Goal: Use online tool/utility: Use online tool/utility

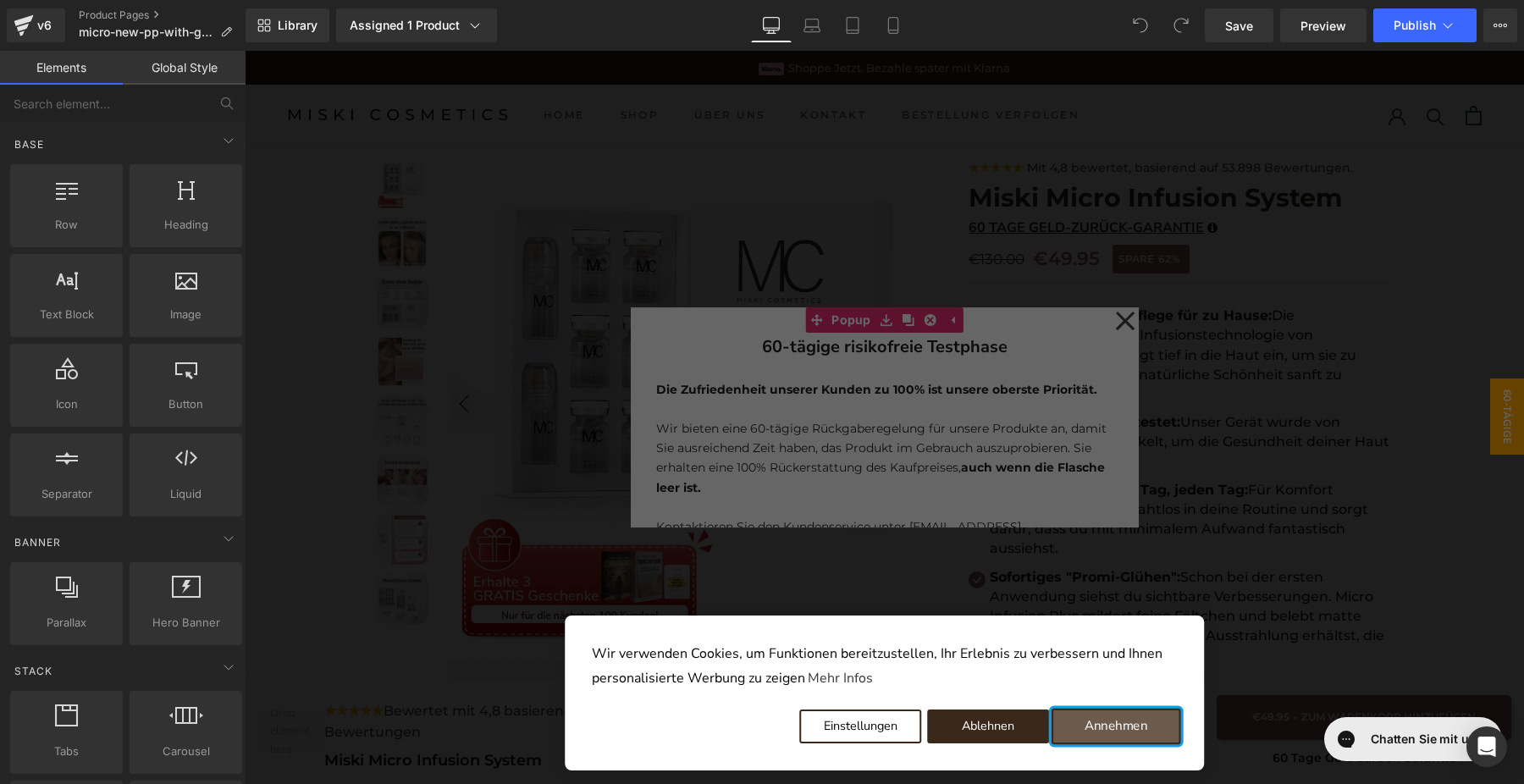
click at [1107, 733] on button "Annehmen" at bounding box center [1116, 726] width 129 height 35
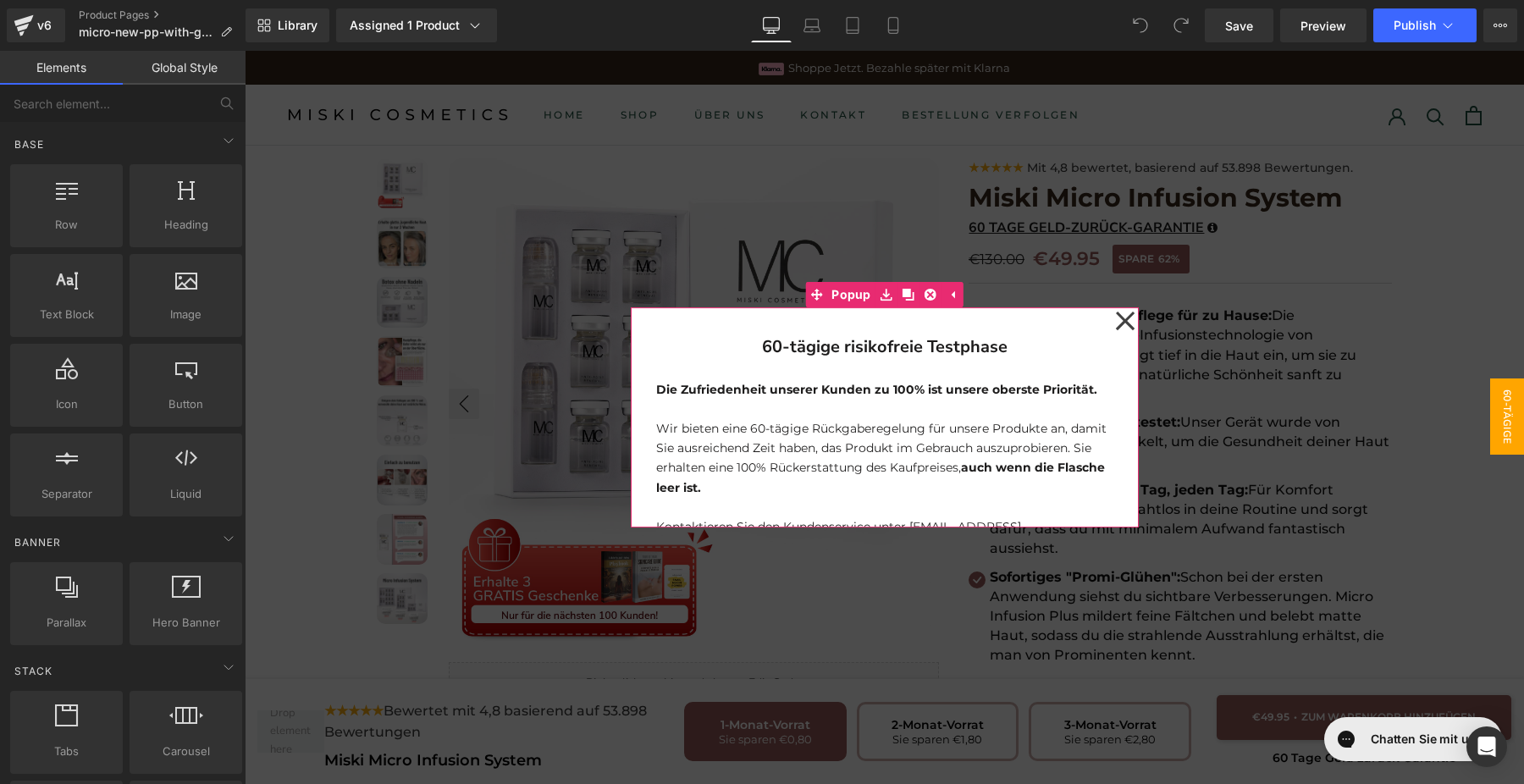
click at [1128, 327] on icon at bounding box center [1125, 320] width 20 height 85
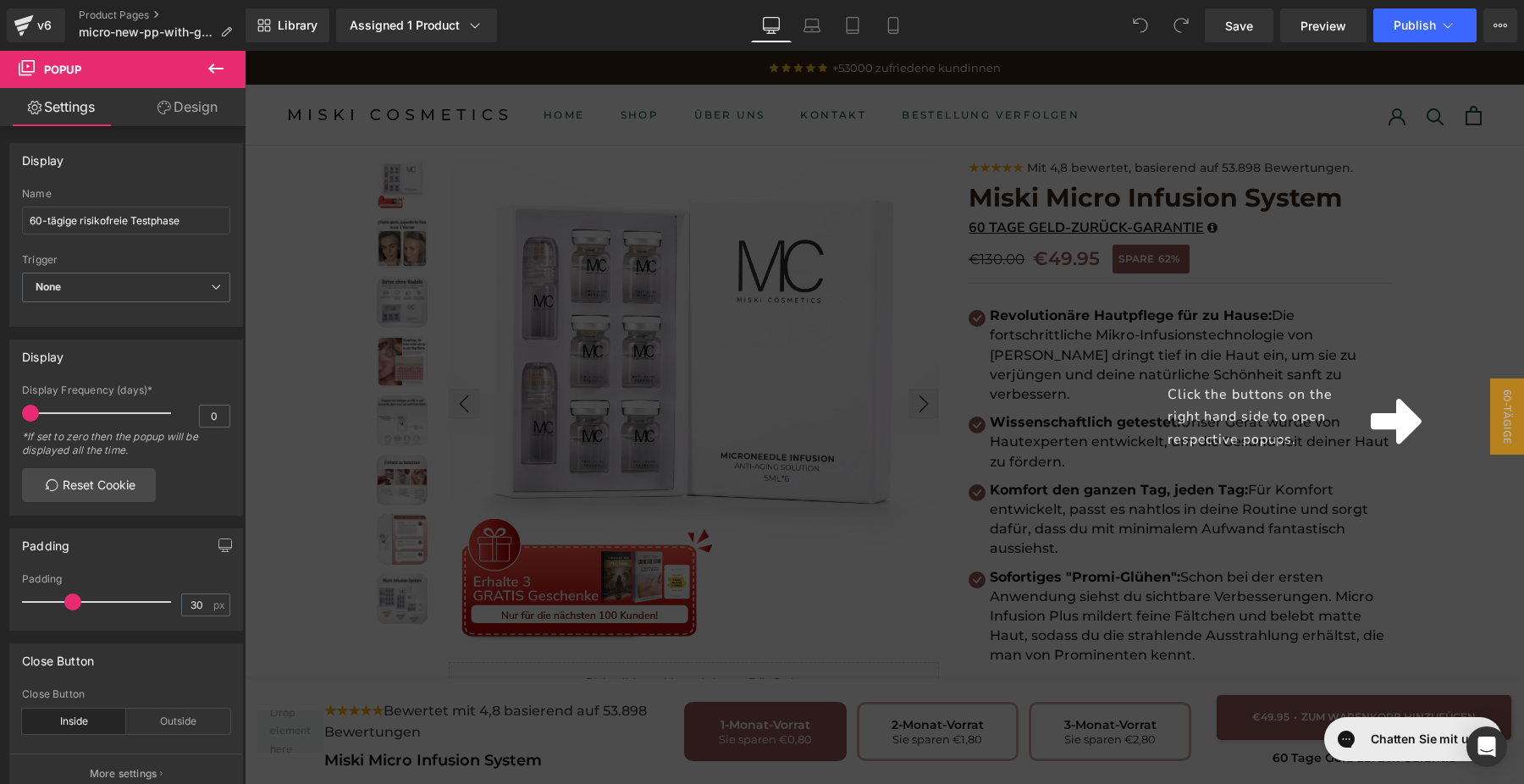
click at [1433, 412] on div "Click the buttons on the right hand side to open respective popups." at bounding box center [885, 417] width 1280 height 733
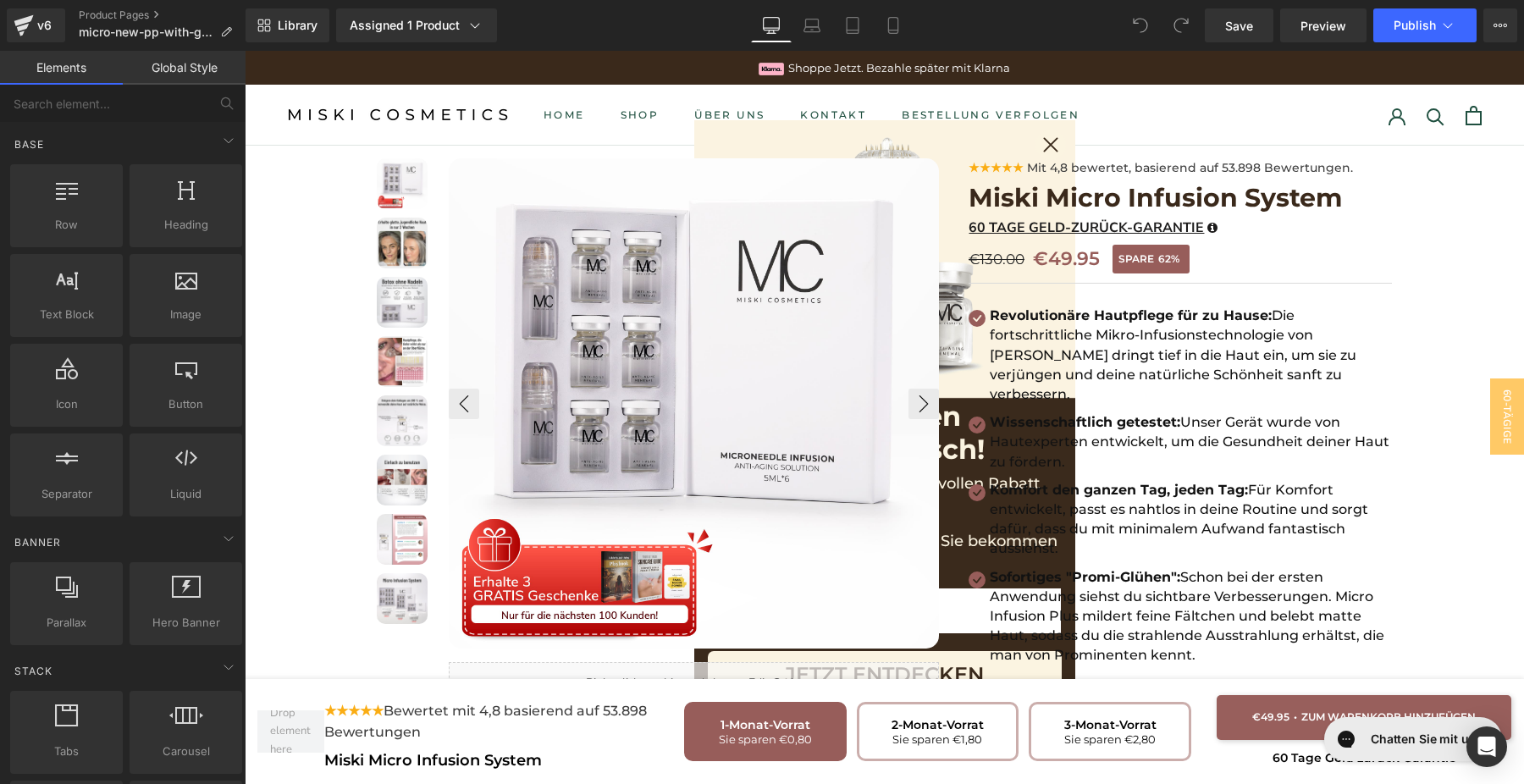
click at [1051, 143] on circle "Close dialog" at bounding box center [1050, 144] width 31 height 31
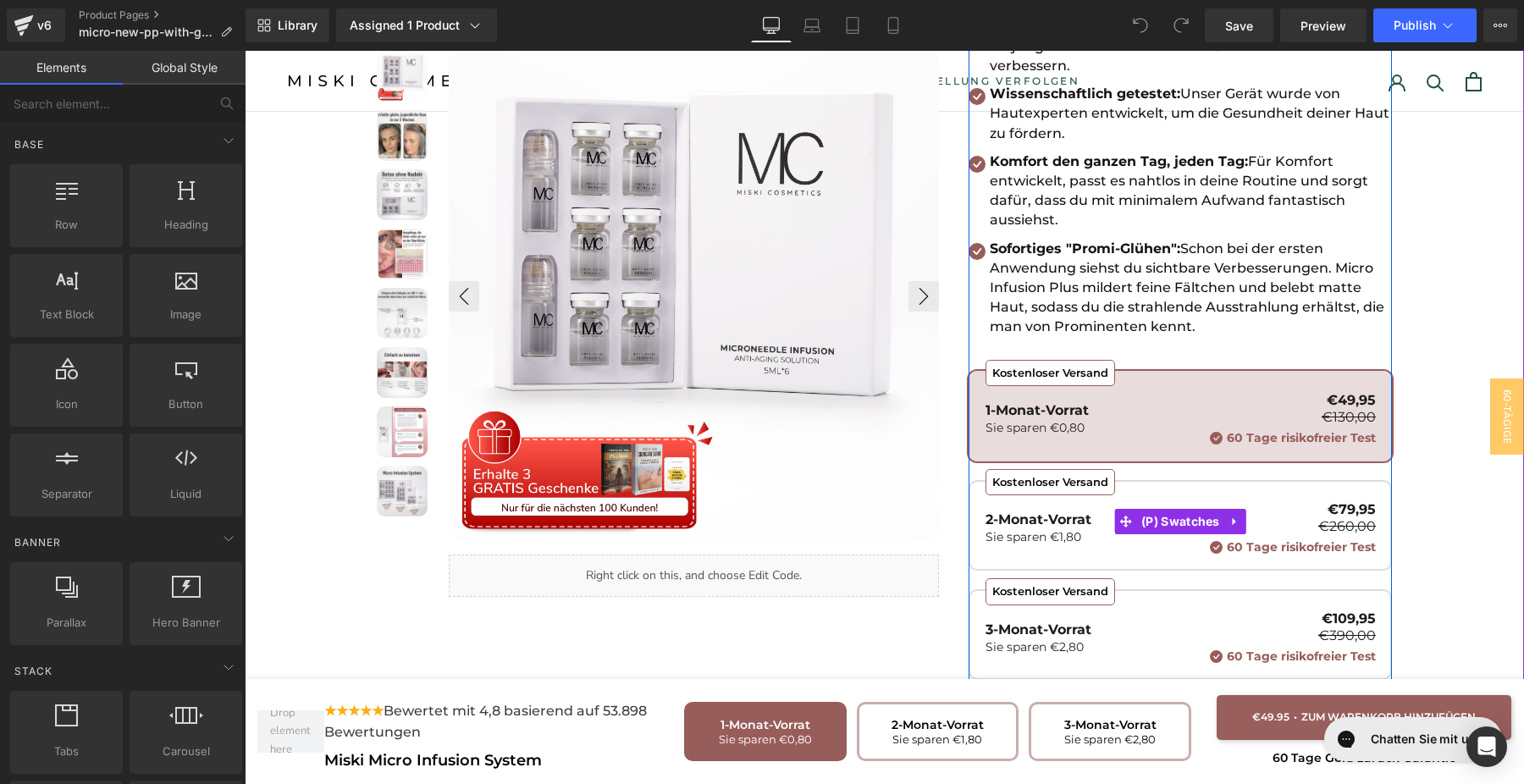
scroll to position [308, 0]
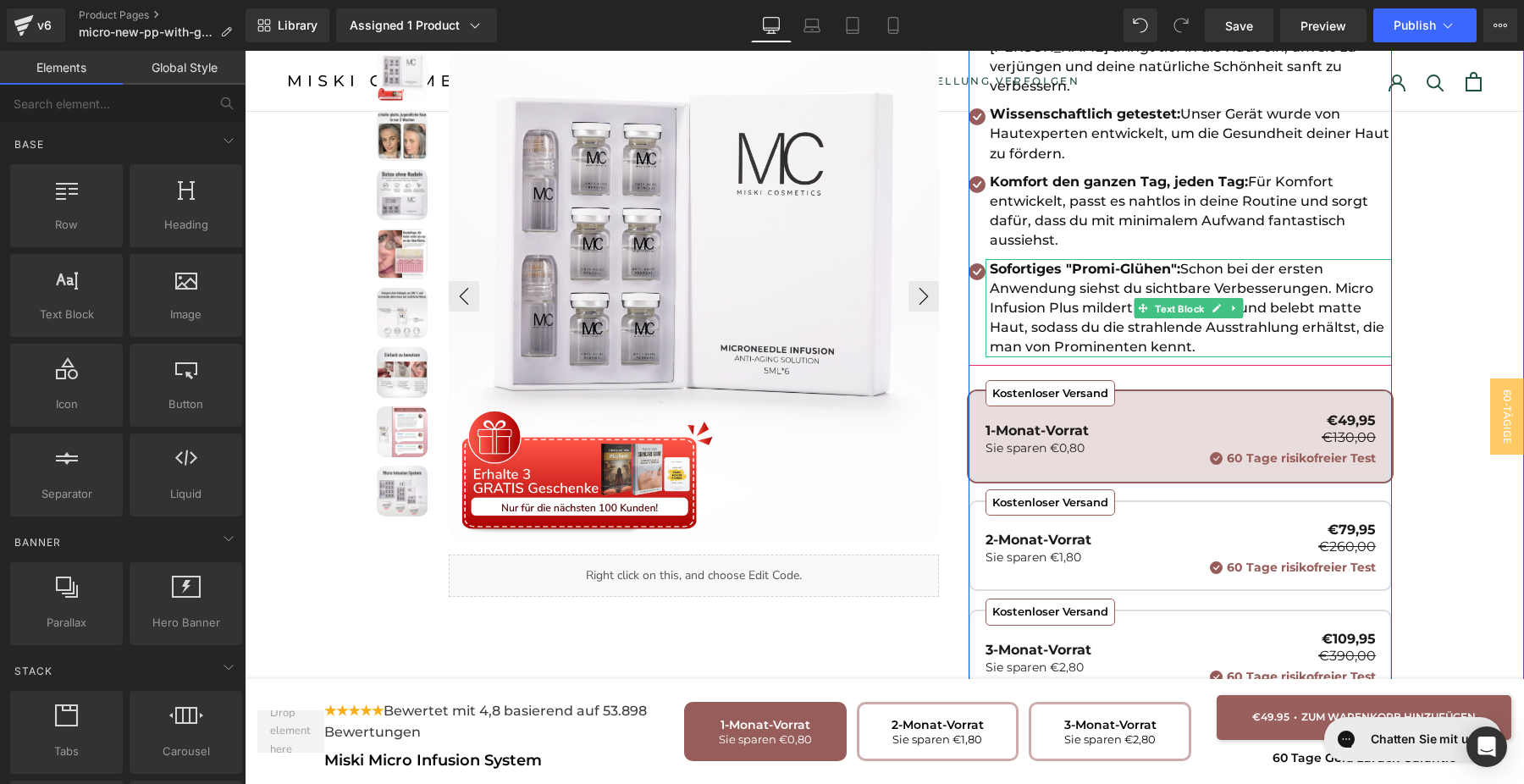
click at [1180, 298] on span "Text Block" at bounding box center [1180, 308] width 56 height 20
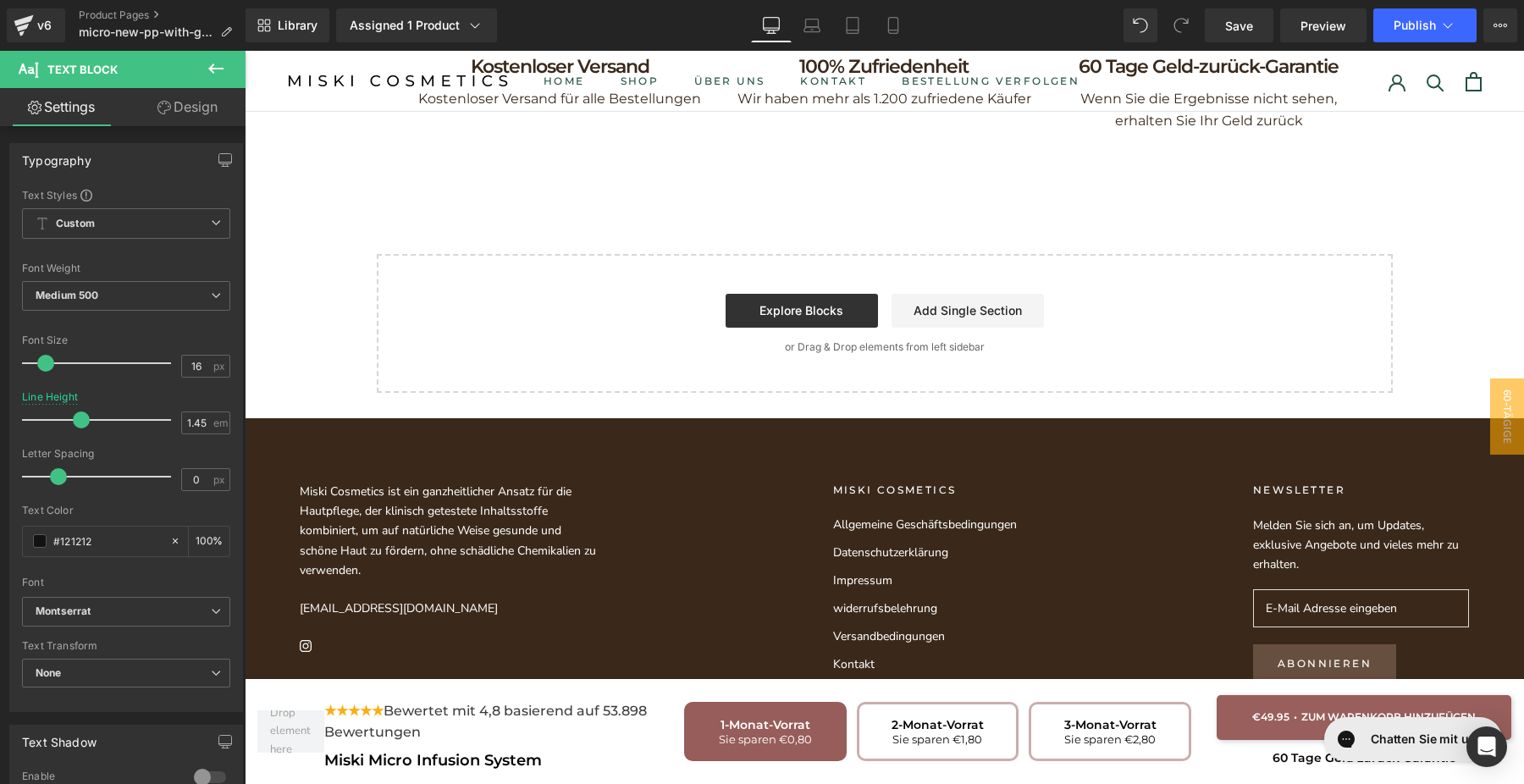
scroll to position [9580, 0]
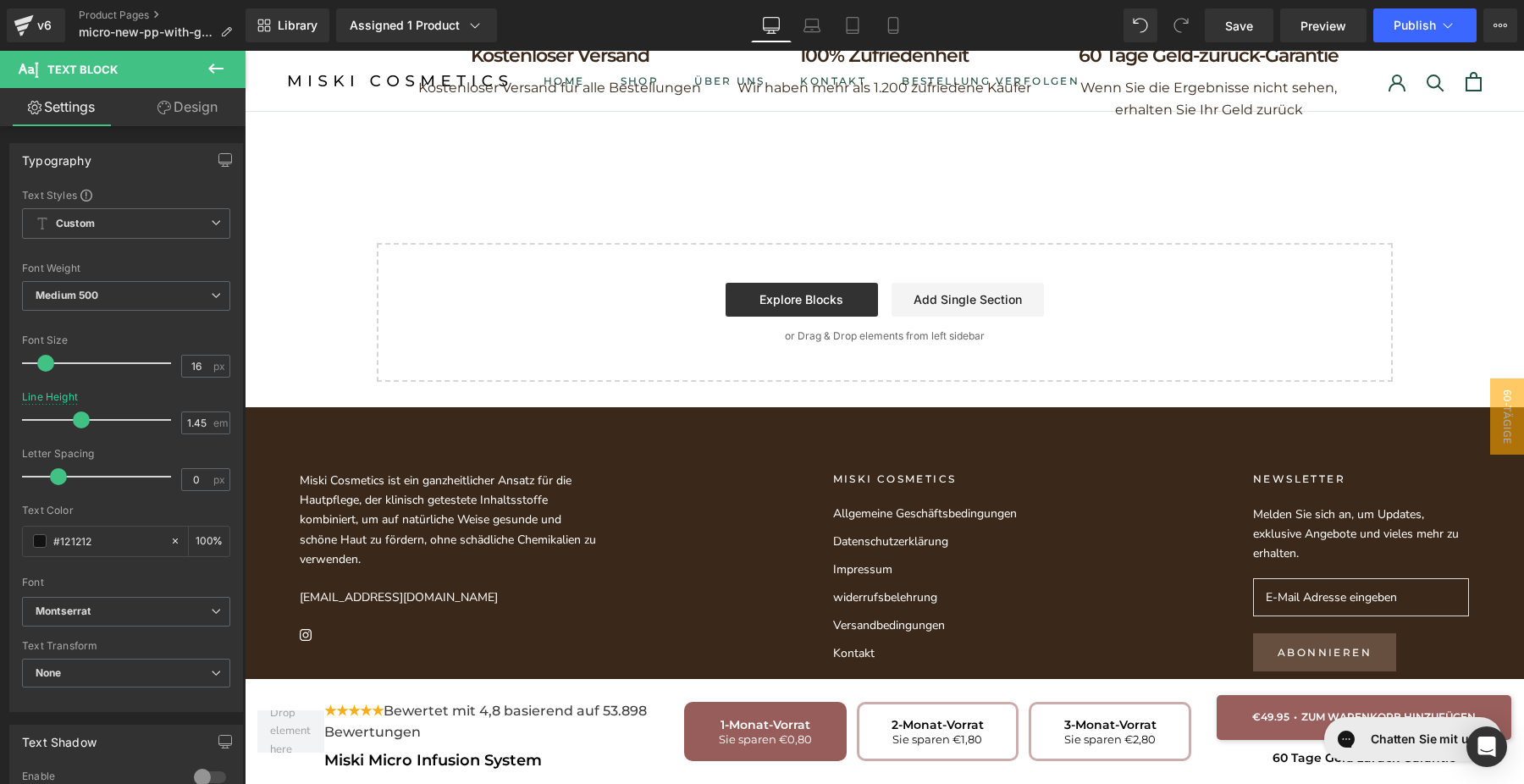
click at [1065, 331] on p "or Drag & Drop elements from left sidebar" at bounding box center [885, 336] width 962 height 12
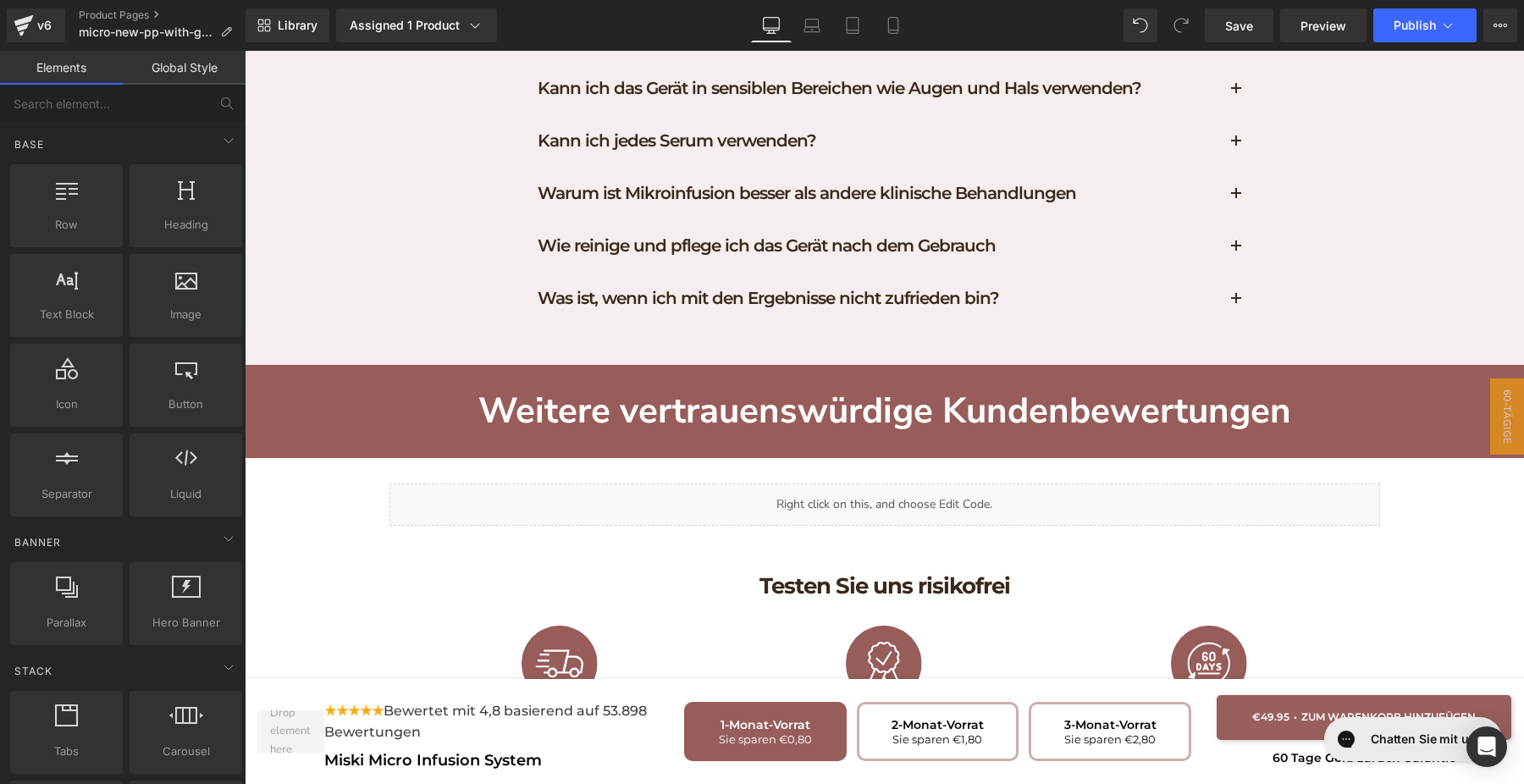
scroll to position [8873, 0]
